Goal: Check status: Check status

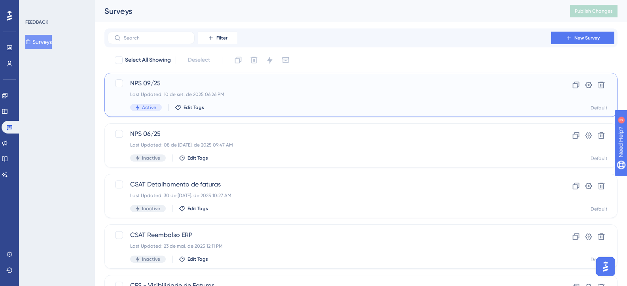
click at [149, 82] on span "NPS 09/25" at bounding box center [329, 83] width 398 height 9
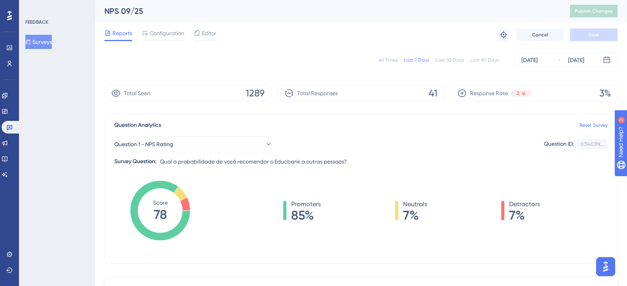
click at [391, 60] on div "All Times" at bounding box center [387, 60] width 19 height 6
click at [476, 59] on div "Last 90 Days" at bounding box center [484, 60] width 28 height 6
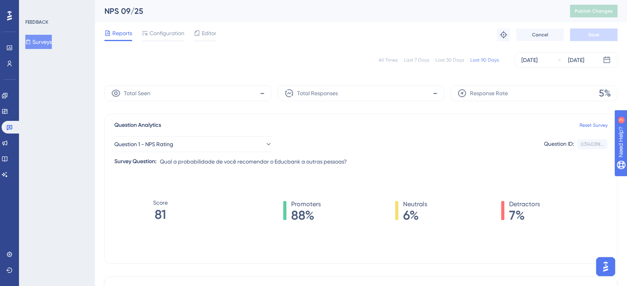
click at [384, 61] on div "All Times" at bounding box center [387, 60] width 19 height 6
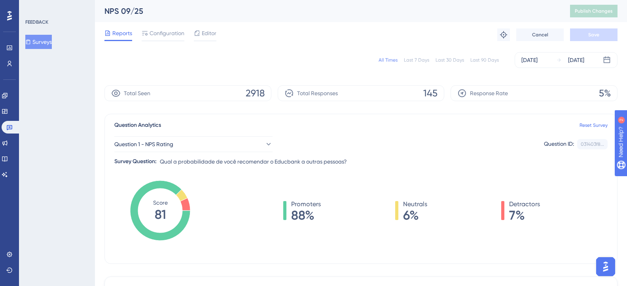
click at [47, 42] on button "Surveys" at bounding box center [38, 42] width 26 height 14
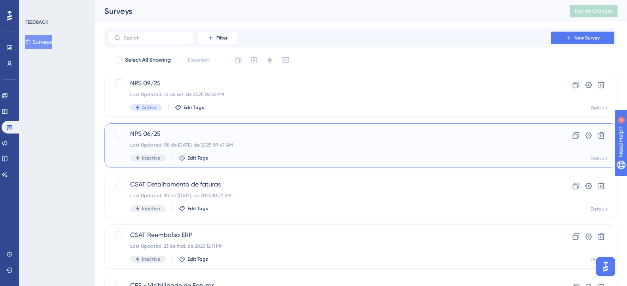
click at [321, 143] on div "Last Updated: 08 de [DATE]. de 2025 09:47 AM" at bounding box center [329, 145] width 398 height 6
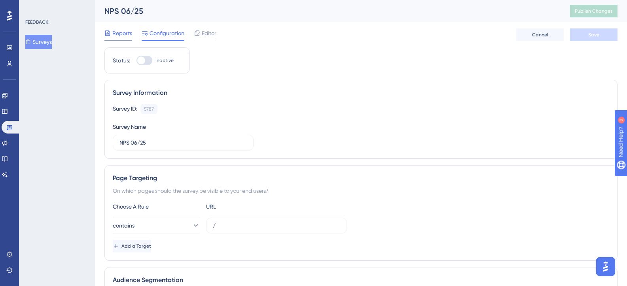
click at [121, 32] on span "Reports" at bounding box center [122, 32] width 20 height 9
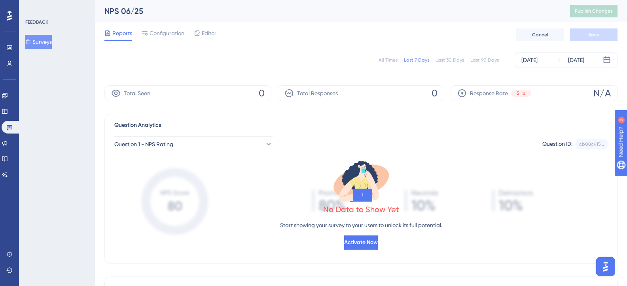
click at [393, 58] on div "All Times" at bounding box center [387, 60] width 19 height 6
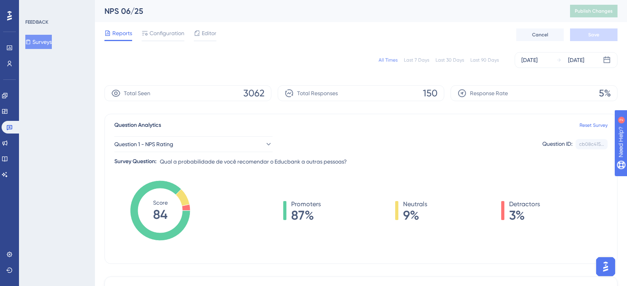
click at [52, 40] on button "Surveys" at bounding box center [38, 42] width 26 height 14
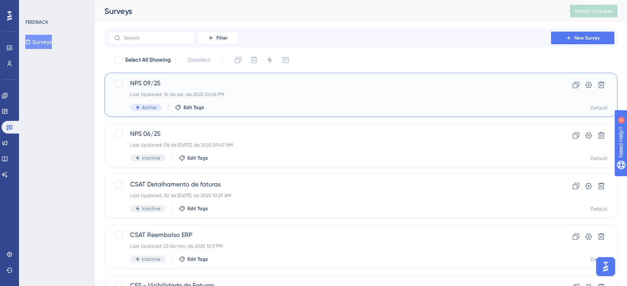
click at [155, 76] on div "NPS 09/25 Last Updated: 10 de set. de 2025 06:26 PM Active Edit Tags Clone Sett…" at bounding box center [360, 95] width 513 height 44
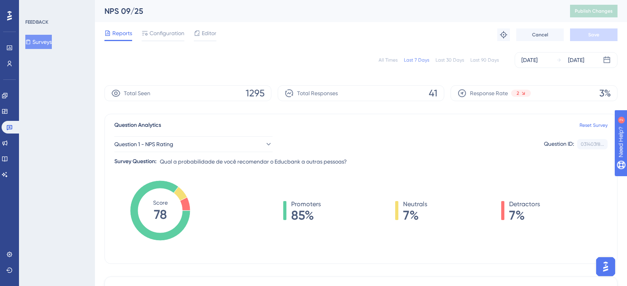
click at [392, 59] on div "All Times" at bounding box center [387, 60] width 19 height 6
click at [420, 60] on div "Last 7 Days" at bounding box center [416, 60] width 25 height 6
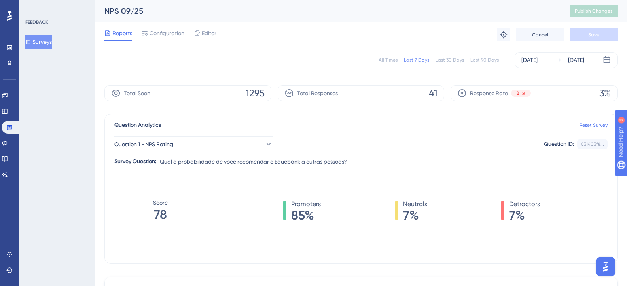
click at [383, 59] on div "All Times" at bounding box center [387, 60] width 19 height 6
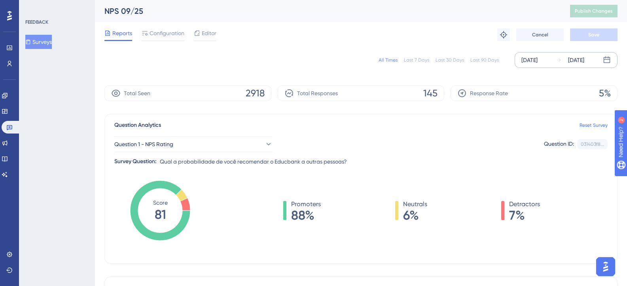
click at [534, 60] on div "[DATE]" at bounding box center [529, 59] width 16 height 9
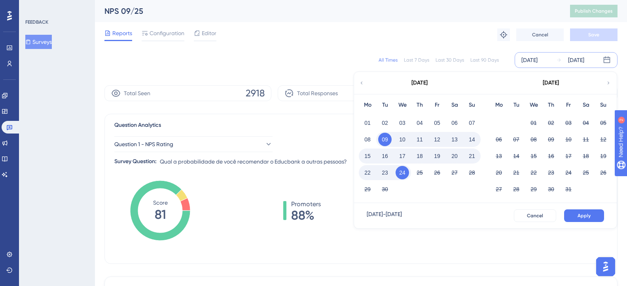
click at [329, 68] on div "All Times Last 7 Days Last 30 Days Last 90 Days [DATE] [DATE] [DATE] Mo Tu We T…" at bounding box center [360, 60] width 513 height 16
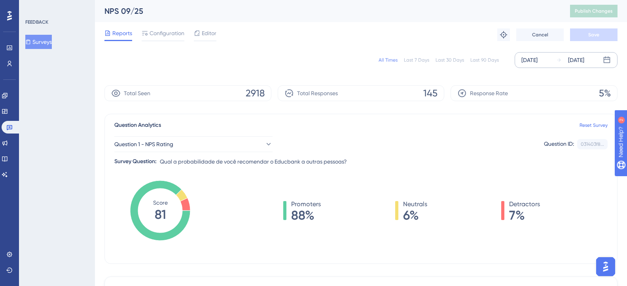
click at [537, 60] on div "[DATE]" at bounding box center [529, 59] width 16 height 9
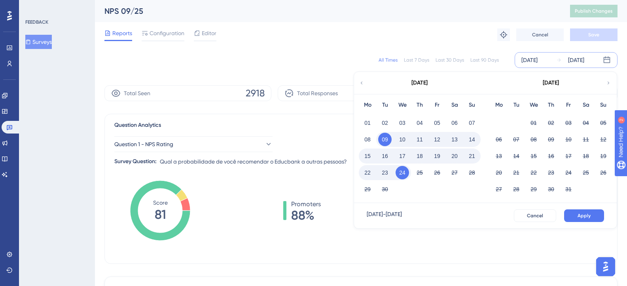
click at [390, 173] on button "23" at bounding box center [384, 172] width 13 height 13
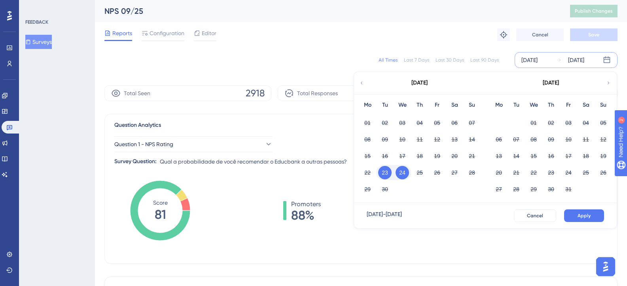
click at [383, 173] on button "23" at bounding box center [384, 172] width 13 height 13
click at [589, 211] on button "Apply" at bounding box center [584, 216] width 40 height 13
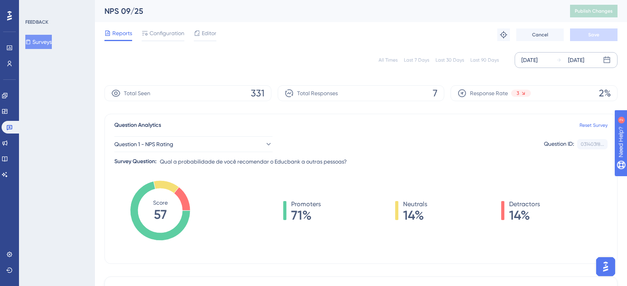
click at [537, 57] on div "[DATE]" at bounding box center [529, 59] width 16 height 9
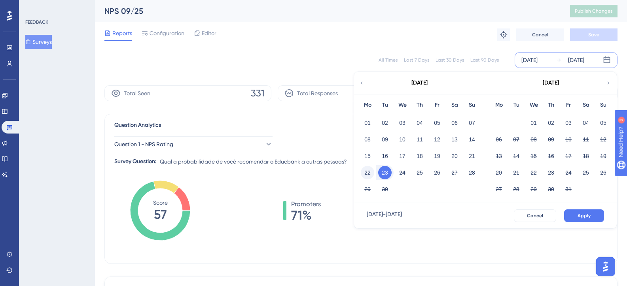
click at [366, 175] on button "22" at bounding box center [367, 172] width 13 height 13
click at [364, 174] on button "22" at bounding box center [367, 172] width 13 height 13
click at [585, 214] on span "Apply" at bounding box center [583, 216] width 13 height 6
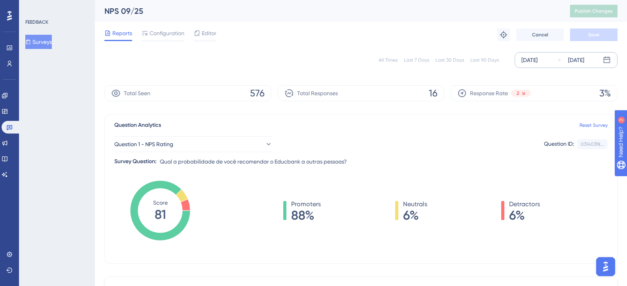
click at [566, 58] on div "[DATE]" at bounding box center [570, 59] width 28 height 9
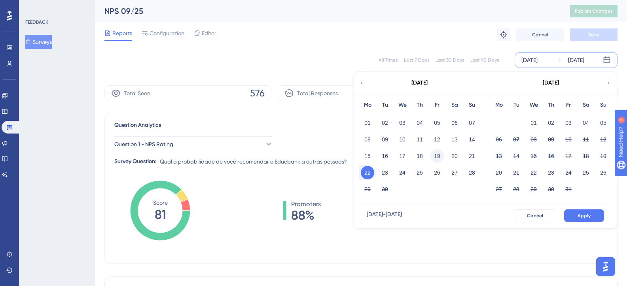
click at [438, 156] on button "19" at bounding box center [436, 155] width 13 height 13
click at [579, 217] on span "Apply" at bounding box center [583, 216] width 13 height 6
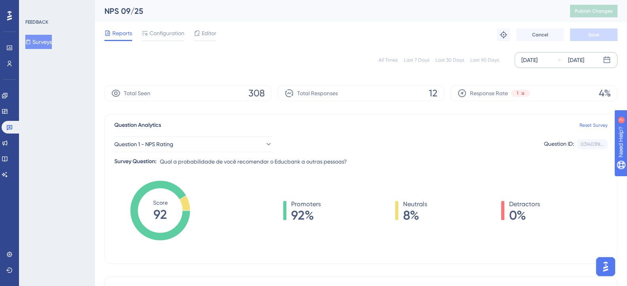
click at [537, 60] on div "[DATE]" at bounding box center [529, 59] width 16 height 9
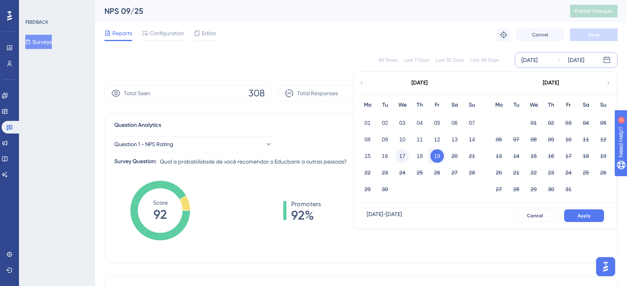
click at [399, 157] on button "17" at bounding box center [401, 155] width 13 height 13
click at [577, 216] on button "Apply" at bounding box center [584, 216] width 40 height 13
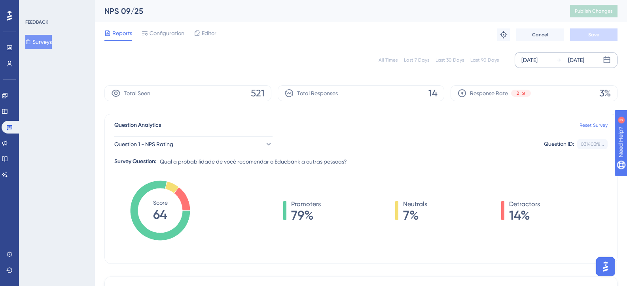
click at [571, 66] on div "[DATE] [DATE]" at bounding box center [565, 60] width 103 height 16
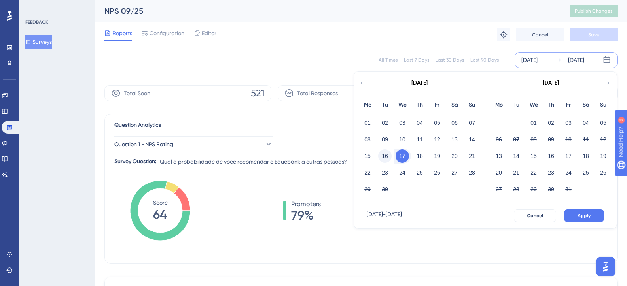
click at [384, 153] on button "16" at bounding box center [384, 155] width 13 height 13
click at [588, 215] on span "Apply" at bounding box center [583, 216] width 13 height 6
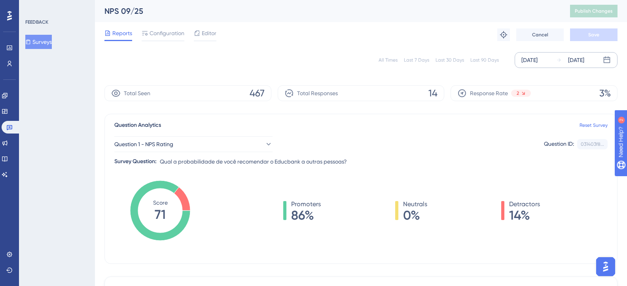
click at [577, 60] on div "[DATE]" at bounding box center [576, 59] width 16 height 9
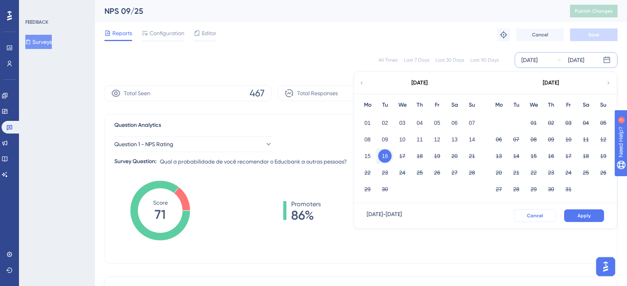
click at [527, 216] on span "Cancel" at bounding box center [535, 216] width 16 height 6
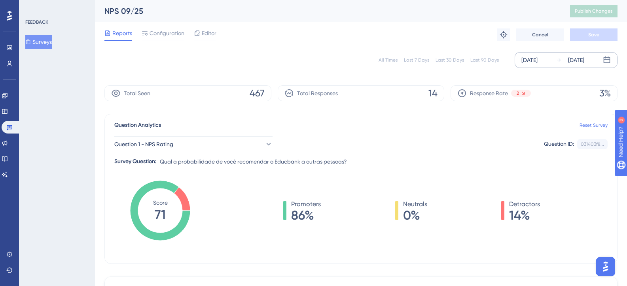
click at [533, 59] on div "[DATE]" at bounding box center [529, 59] width 16 height 9
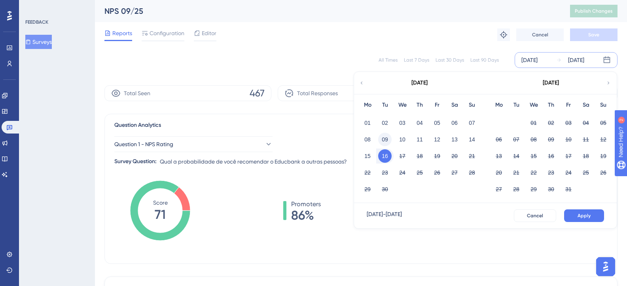
click at [385, 140] on button "09" at bounding box center [384, 139] width 13 height 13
click at [408, 174] on button "24" at bounding box center [401, 172] width 13 height 13
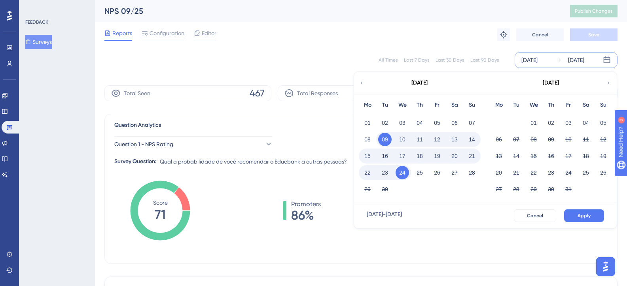
click at [402, 172] on button "24" at bounding box center [401, 172] width 13 height 13
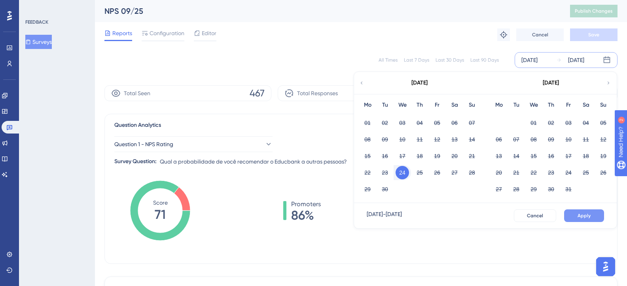
click at [577, 214] on button "Apply" at bounding box center [584, 216] width 40 height 13
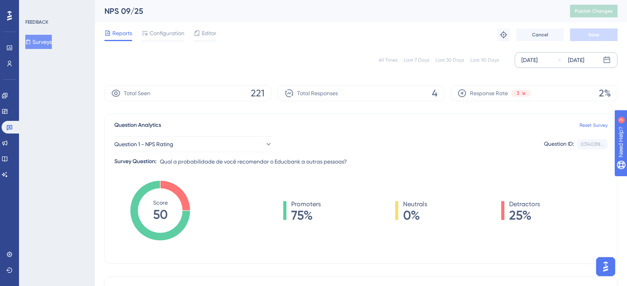
click at [392, 60] on div "All Times" at bounding box center [387, 60] width 19 height 6
